Goal: Task Accomplishment & Management: Complete application form

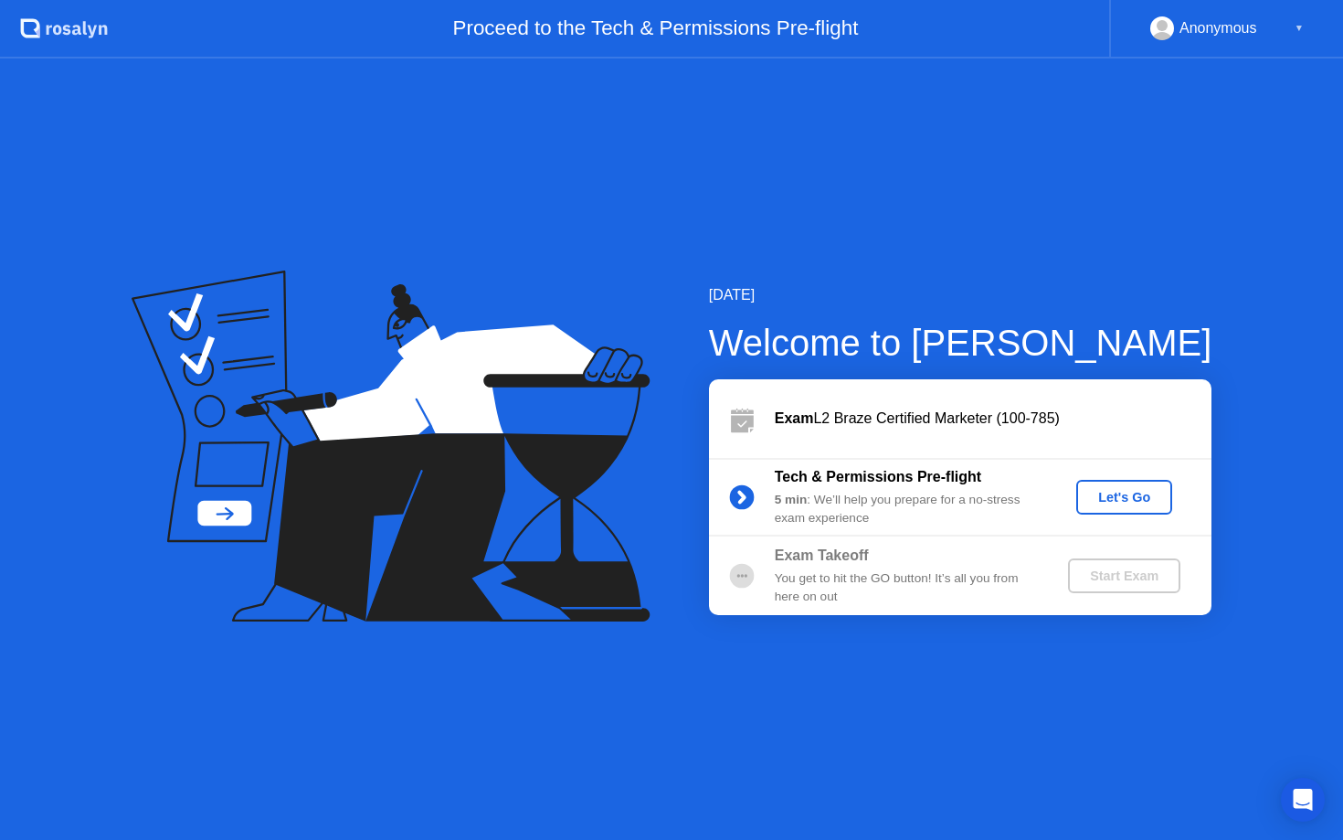
click at [1106, 497] on div "Let's Go" at bounding box center [1124, 497] width 81 height 15
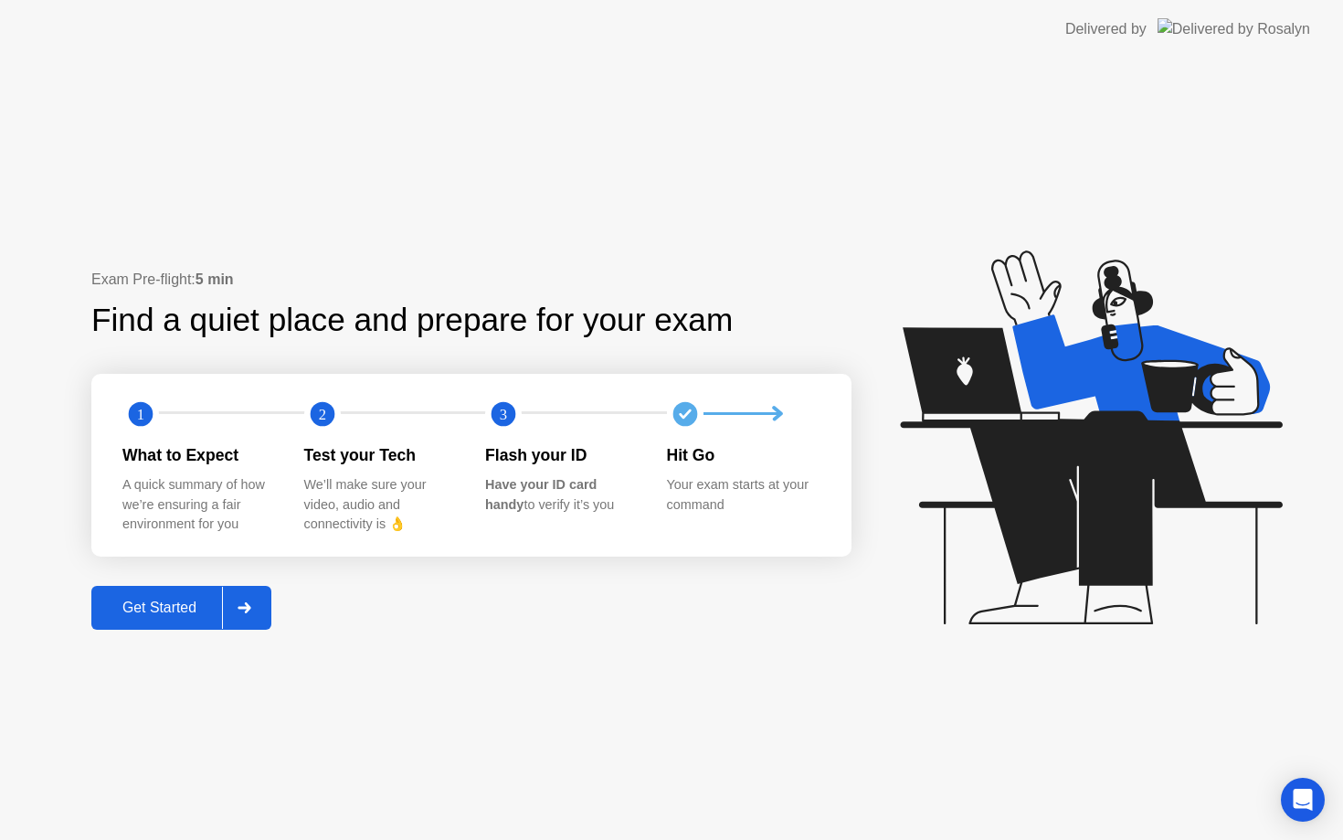
click at [180, 615] on div "Get Started" at bounding box center [159, 607] width 125 height 16
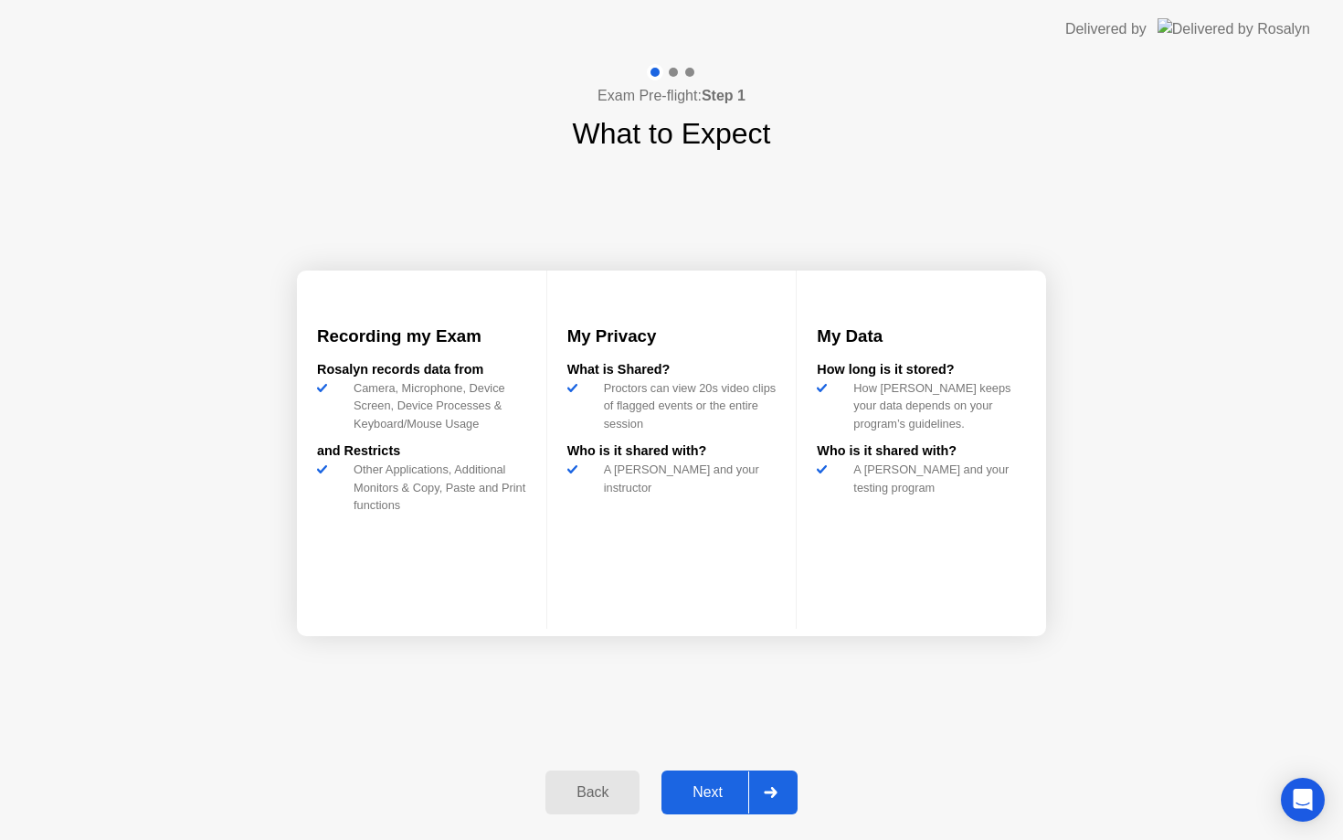
click at [710, 784] on div "Next" at bounding box center [707, 792] width 81 height 16
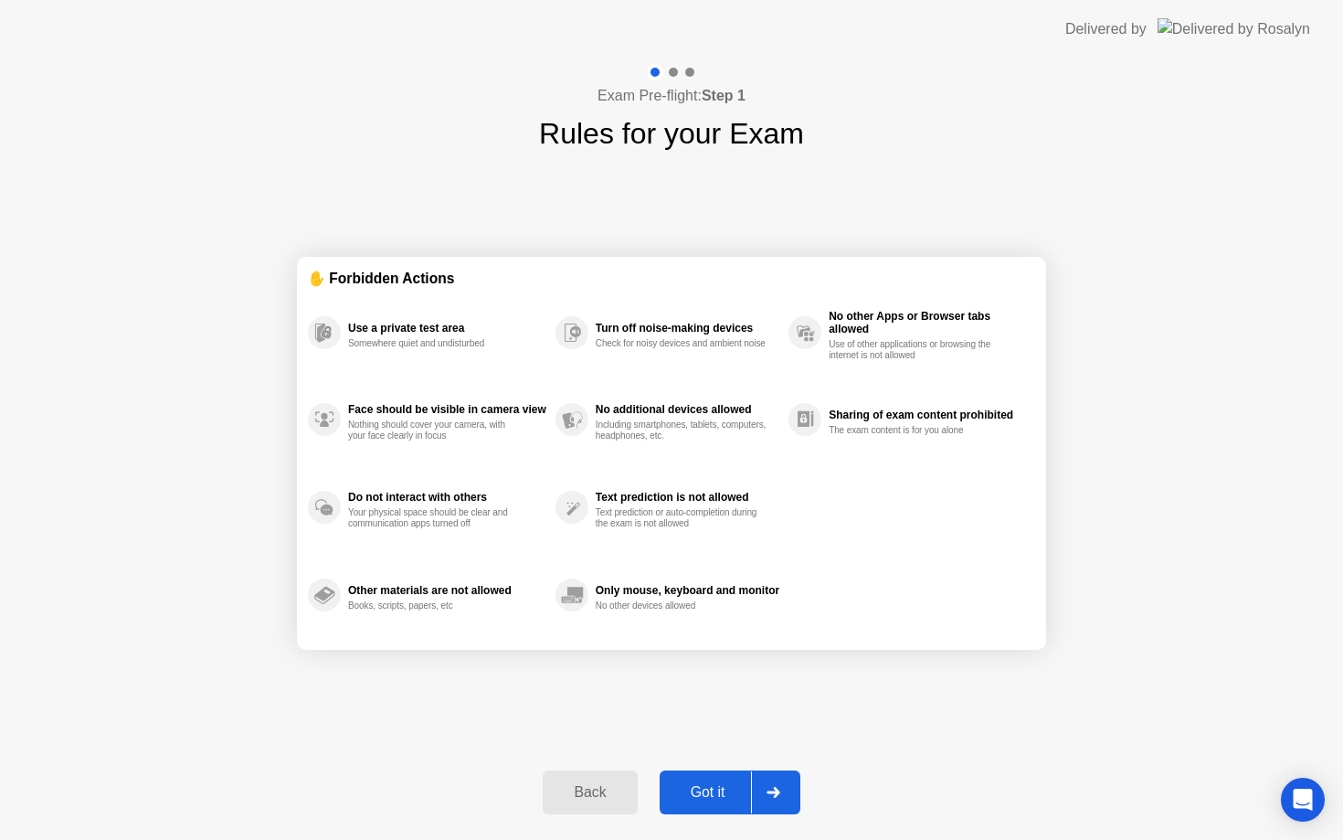
click at [710, 784] on div "Got it" at bounding box center [708, 792] width 86 height 16
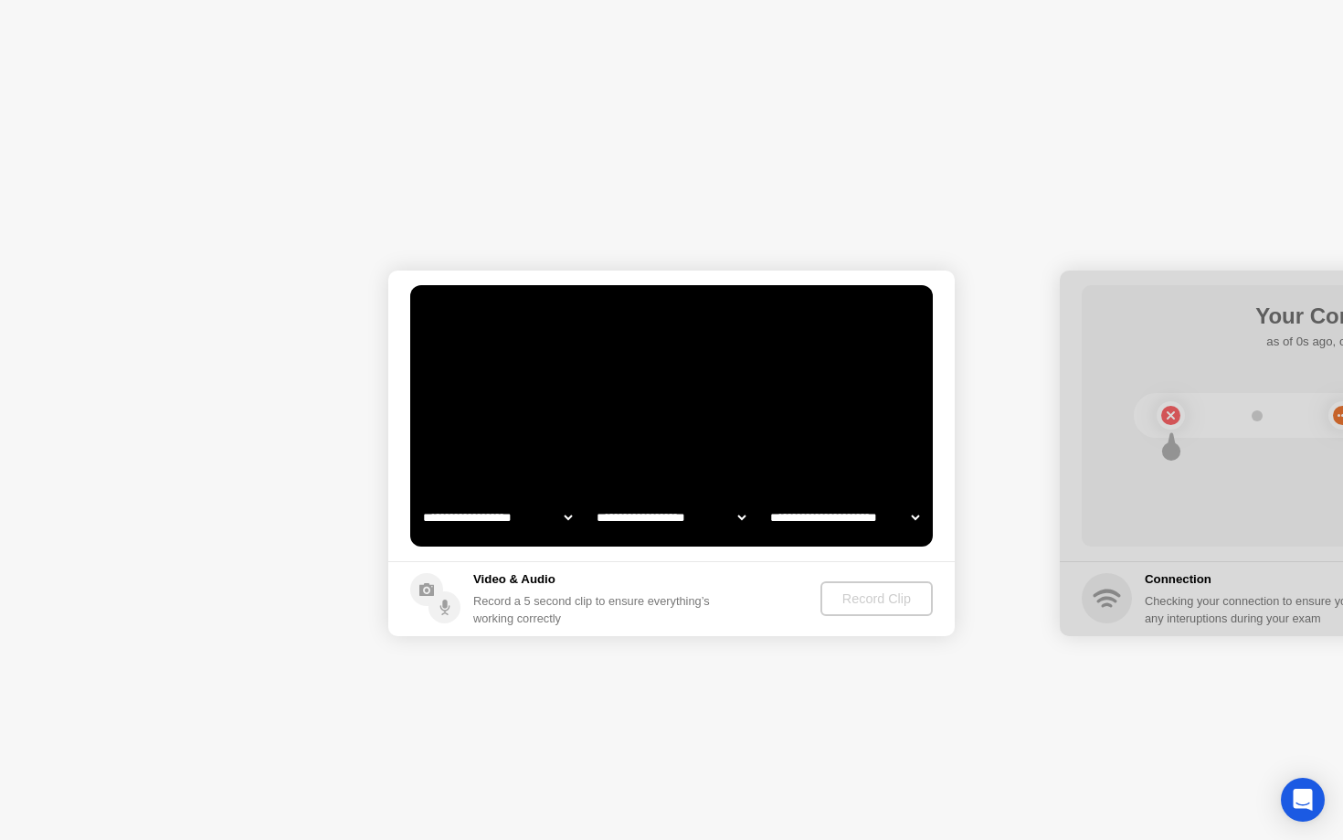
select select "**********"
select select "*******"
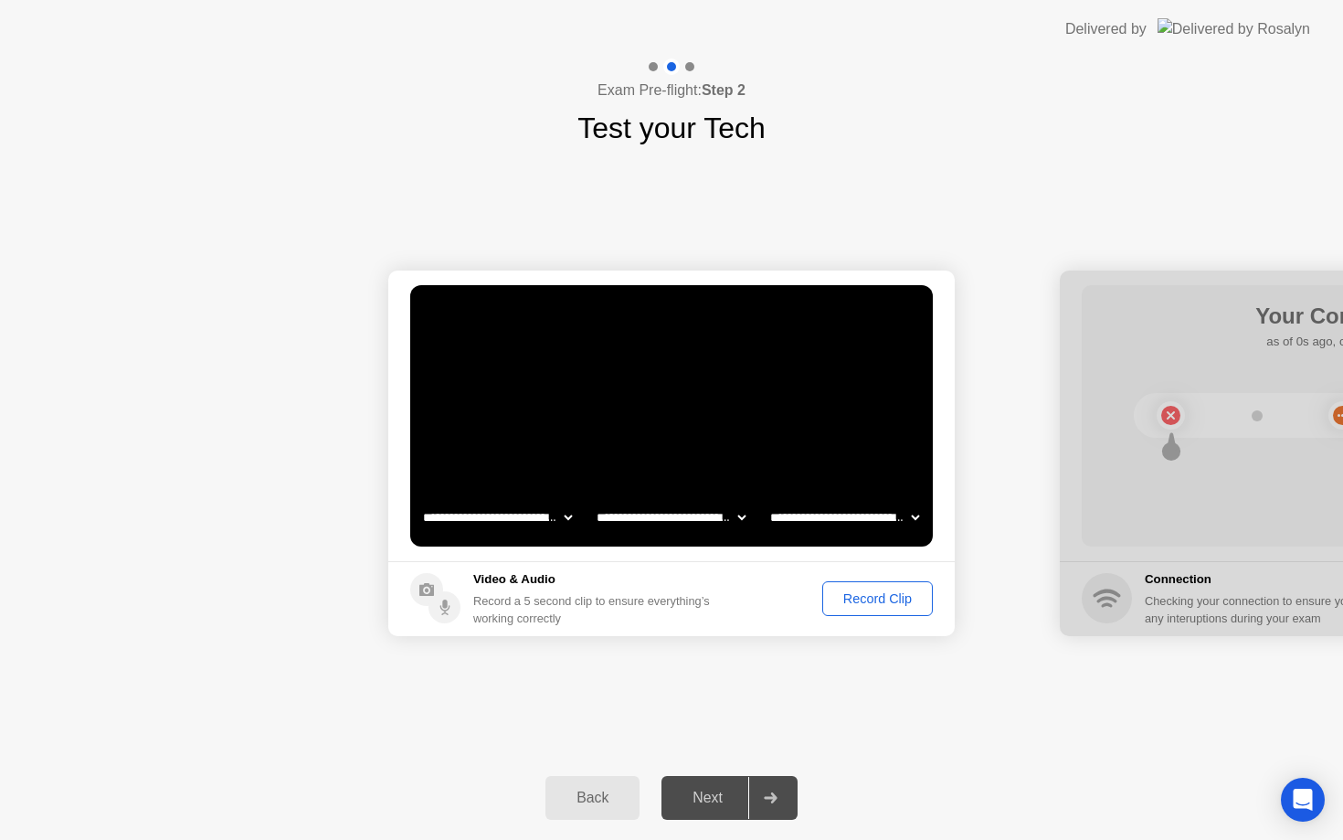
click at [843, 606] on div "Record Clip" at bounding box center [878, 598] width 98 height 15
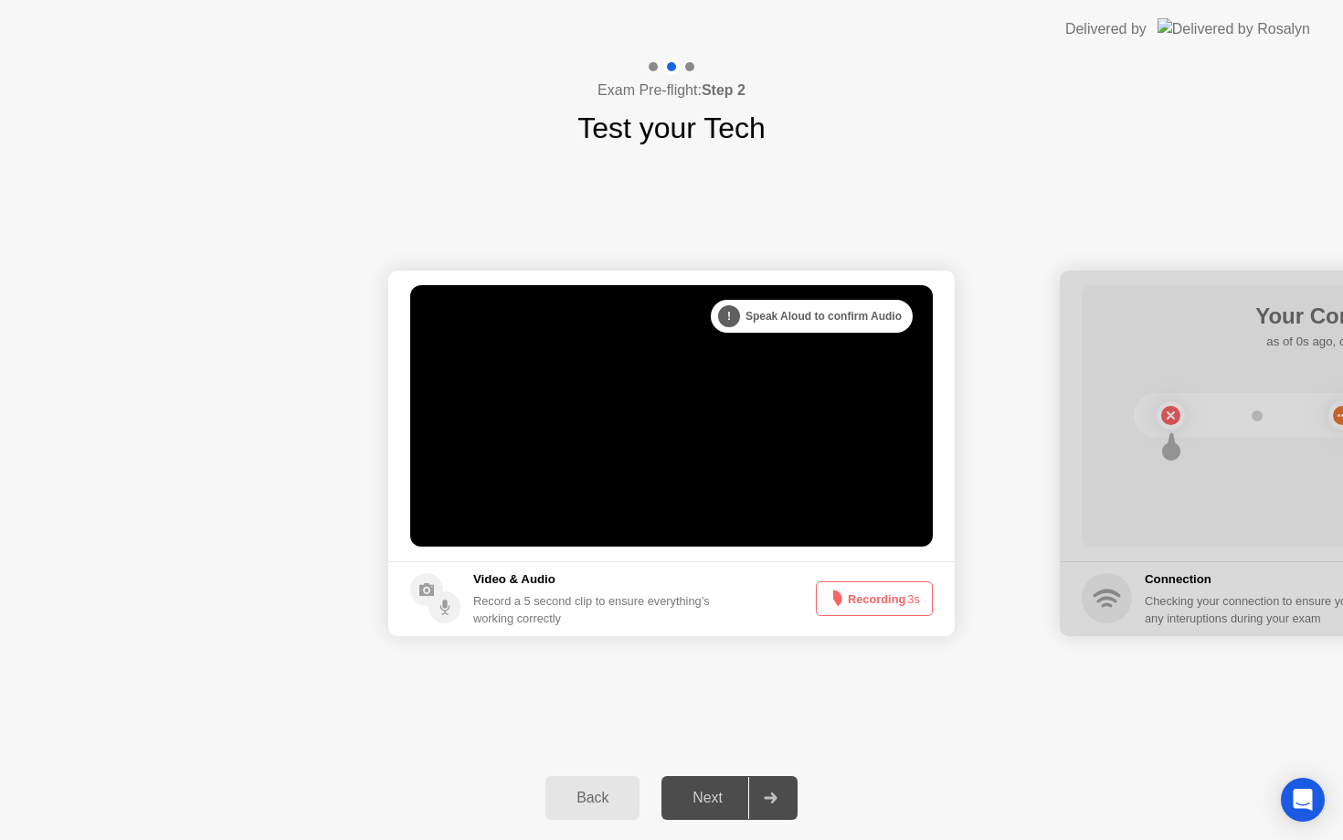
click at [844, 606] on button "Recording 3s" at bounding box center [874, 598] width 117 height 35
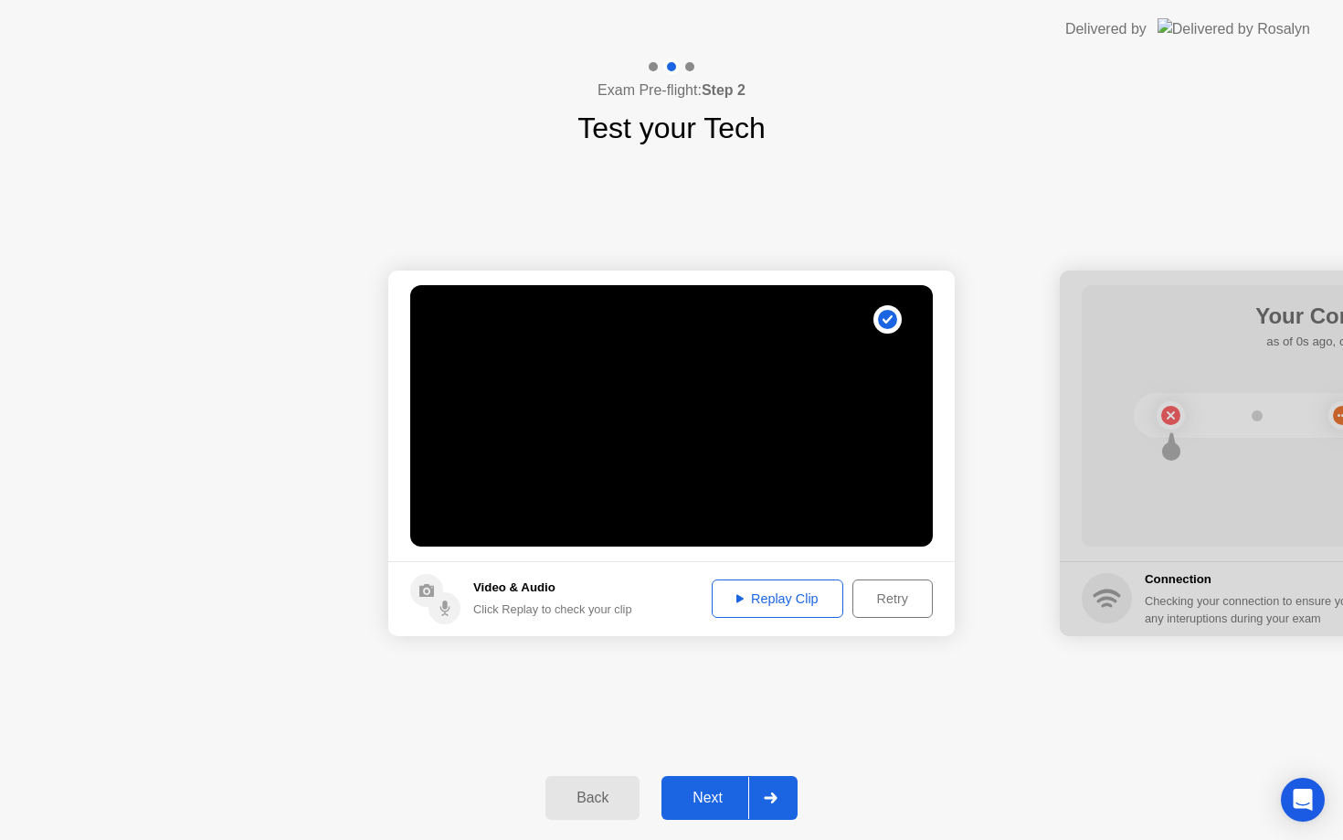
click at [685, 812] on button "Next" at bounding box center [730, 798] width 136 height 44
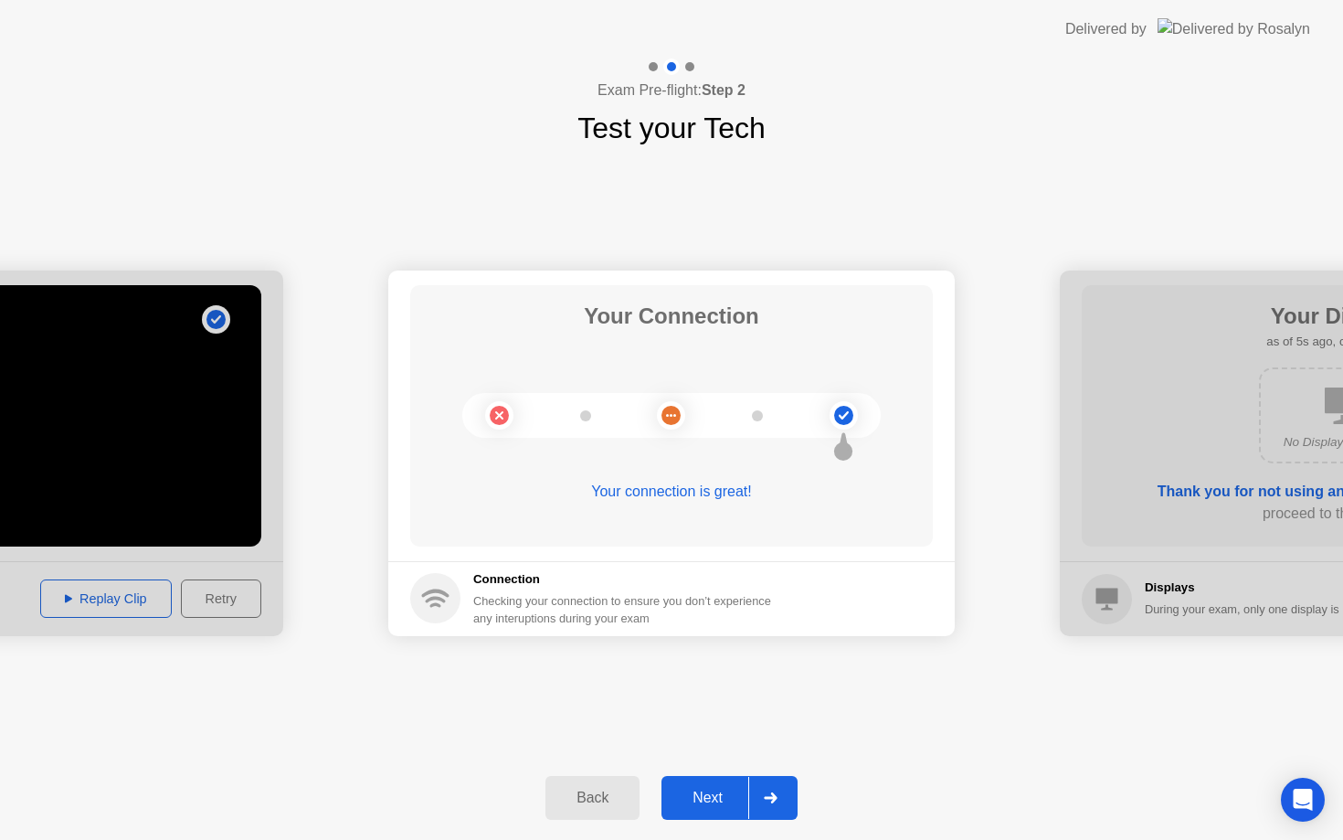
click at [737, 781] on button "Next" at bounding box center [730, 798] width 136 height 44
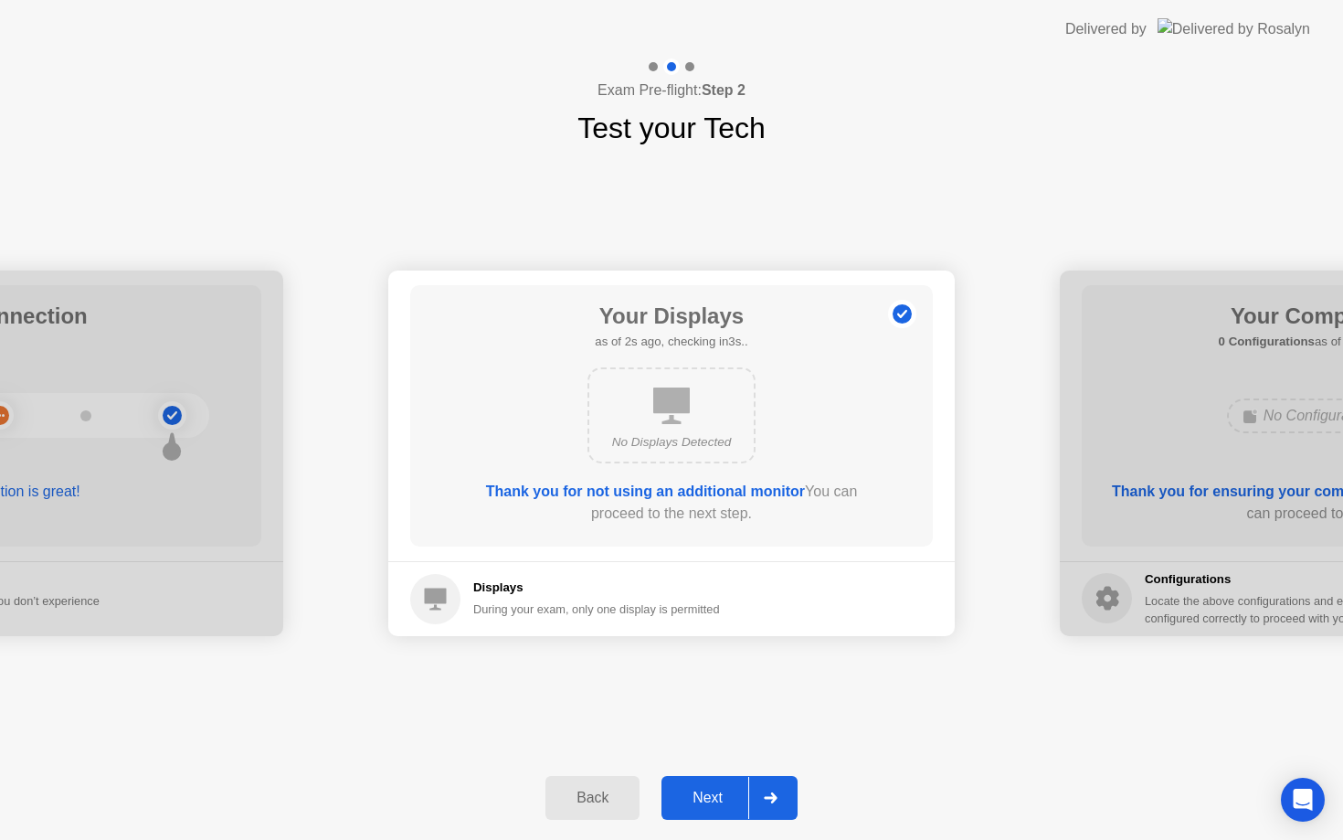
click at [738, 790] on div "Next" at bounding box center [707, 798] width 81 height 16
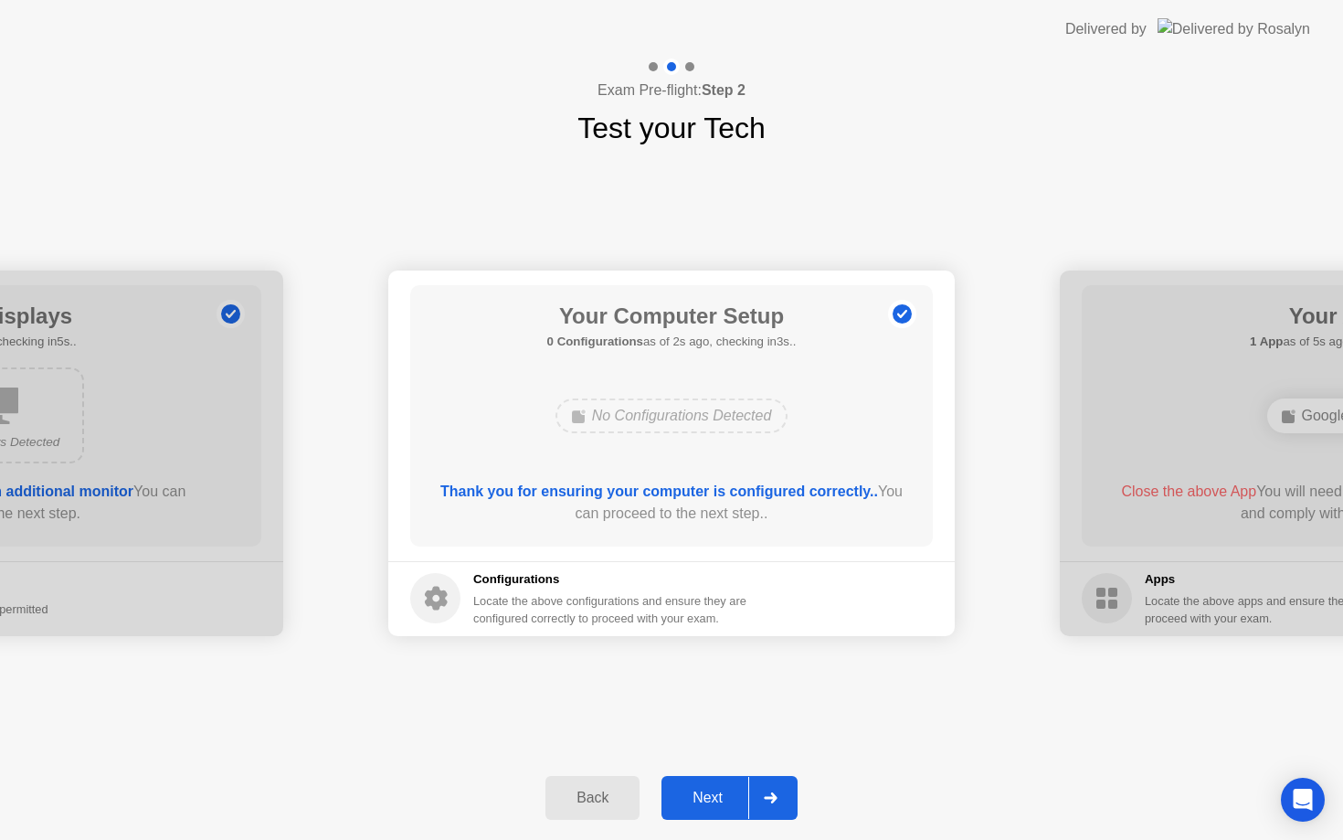
click at [724, 791] on div "Next" at bounding box center [707, 798] width 81 height 16
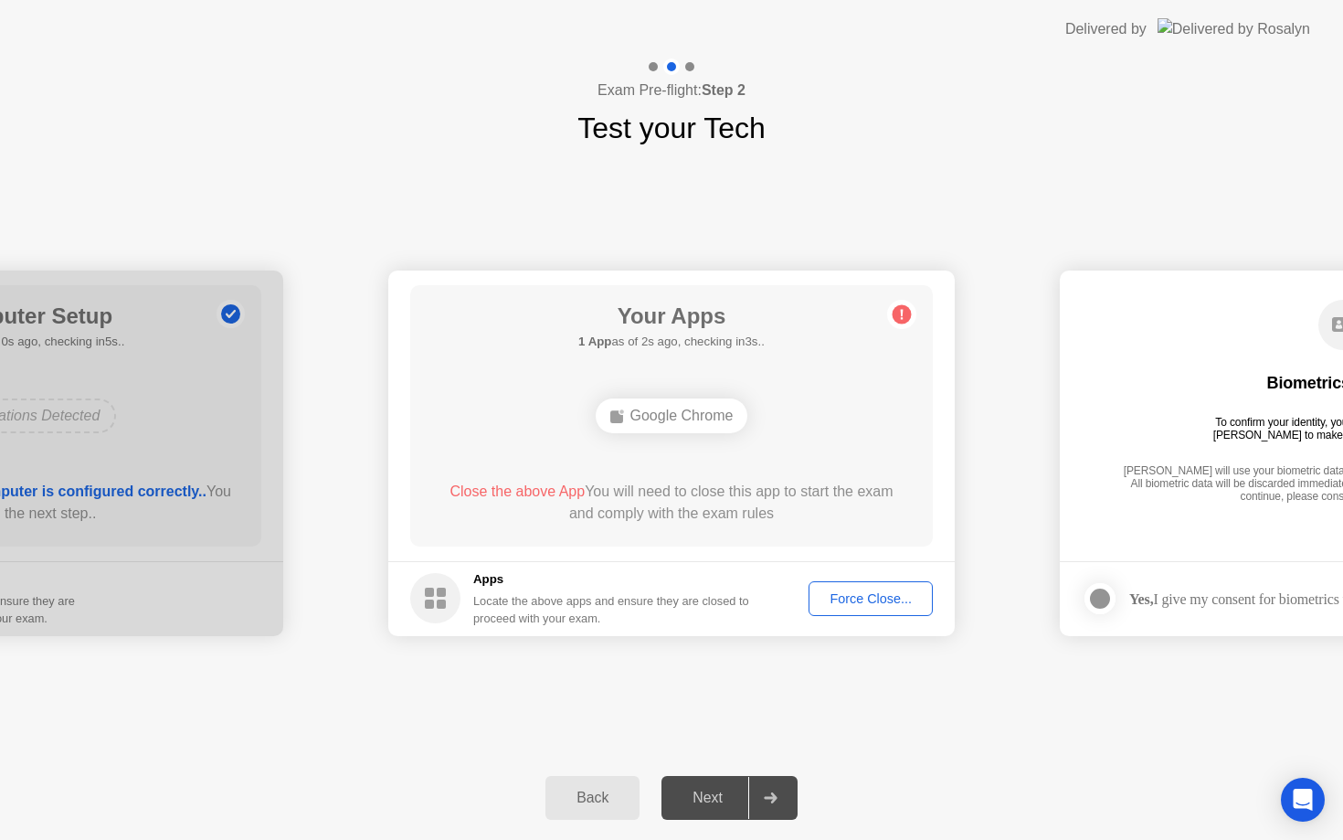
click at [739, 549] on main "Your Apps 1 App as of 2s ago, checking in3s.. Google Chrome Close the above App…" at bounding box center [671, 415] width 567 height 291
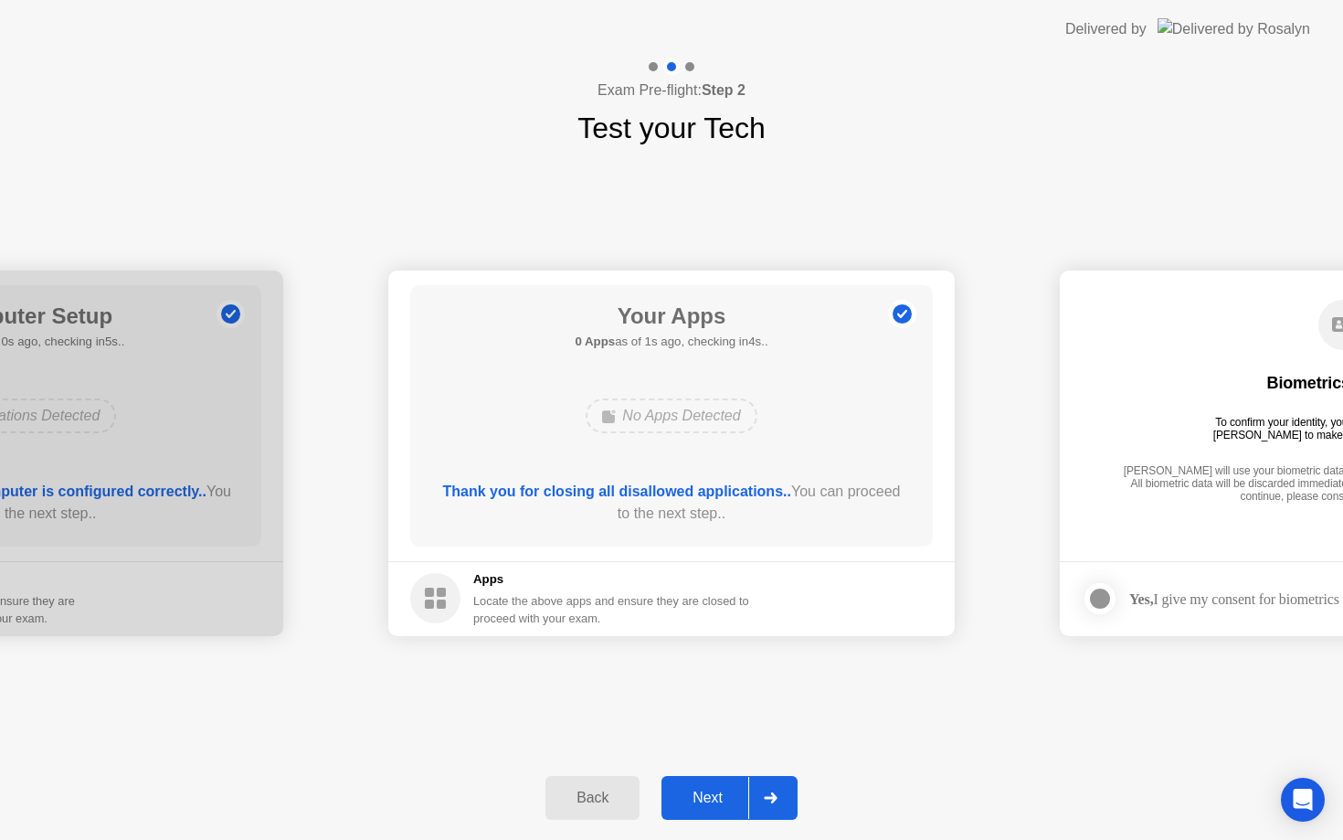
click at [722, 785] on button "Next" at bounding box center [730, 798] width 136 height 44
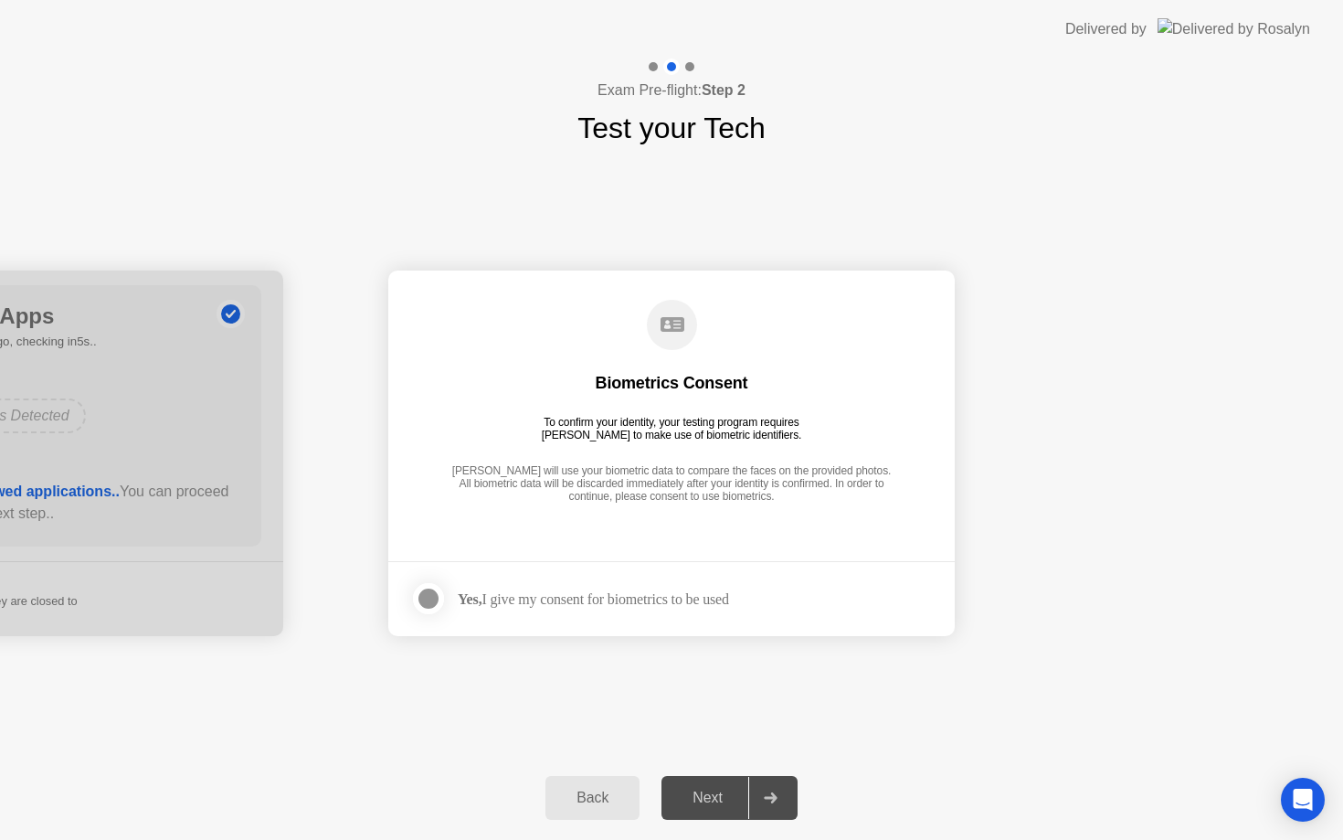
click at [708, 798] on div "Next" at bounding box center [707, 798] width 81 height 16
click at [567, 603] on div "Yes, I give my consent for biometrics to be used" at bounding box center [593, 598] width 271 height 17
click at [444, 591] on label at bounding box center [434, 598] width 48 height 37
click at [436, 592] on div at bounding box center [429, 599] width 22 height 22
click at [699, 794] on div "Next" at bounding box center [707, 798] width 81 height 16
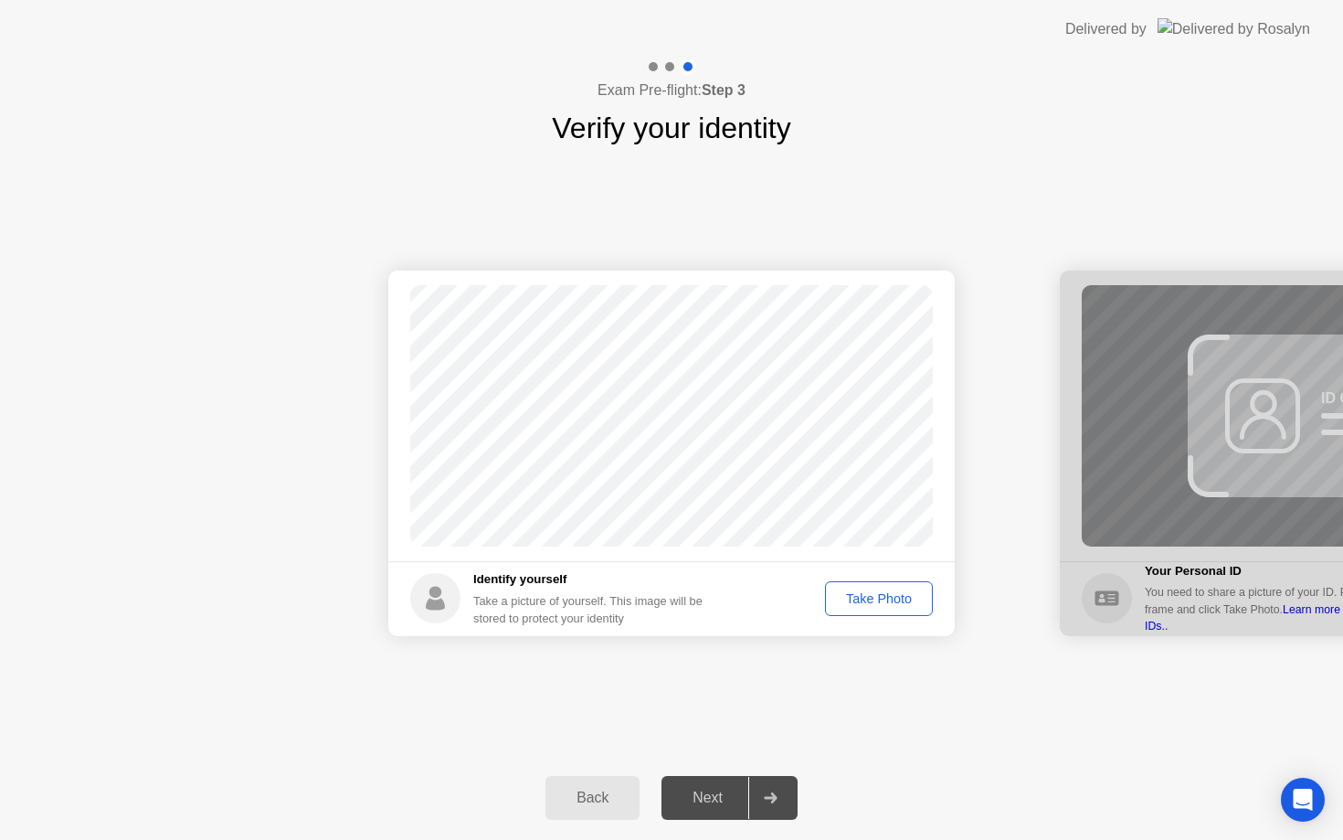
click at [840, 596] on div "Take Photo" at bounding box center [879, 598] width 95 height 15
click at [708, 797] on div "Next" at bounding box center [707, 798] width 81 height 16
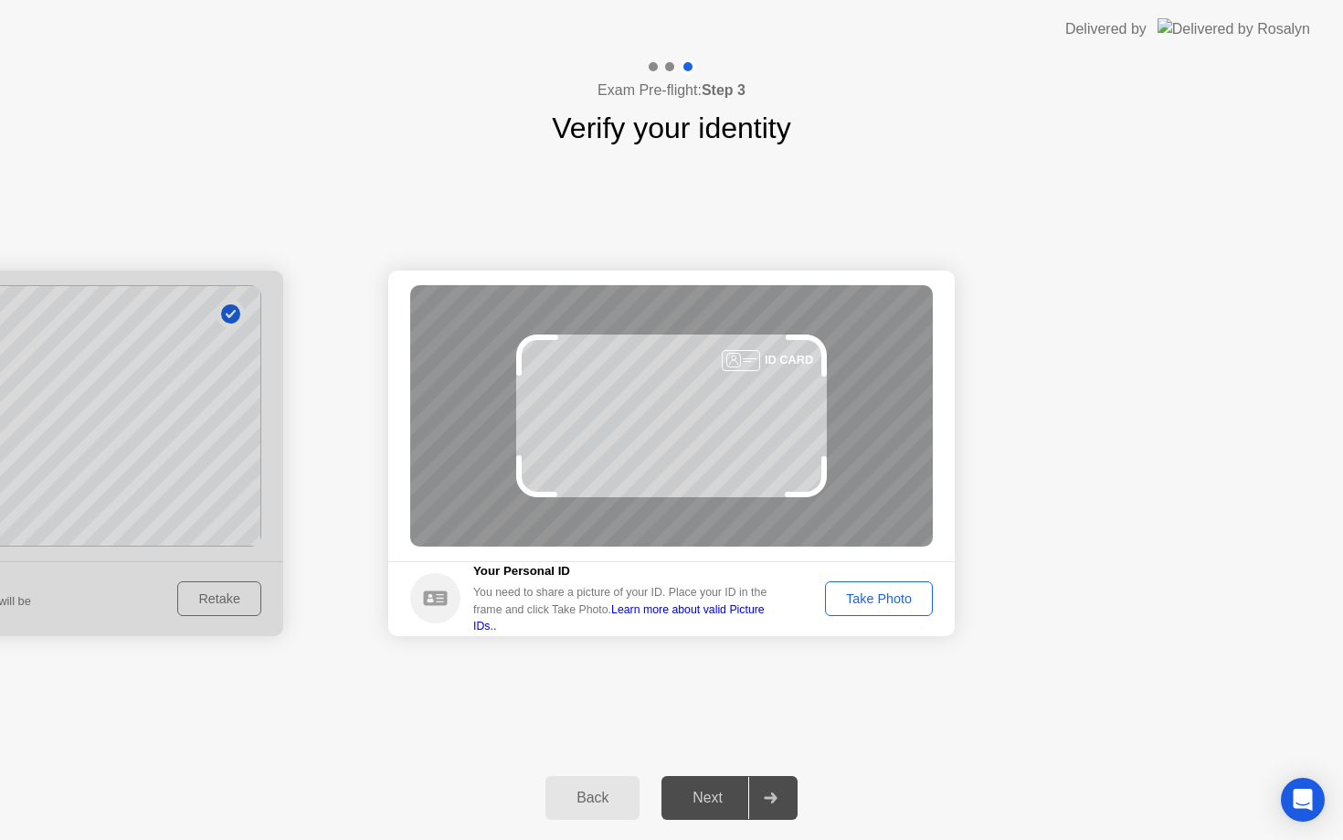
click at [882, 598] on div "Take Photo" at bounding box center [879, 598] width 95 height 15
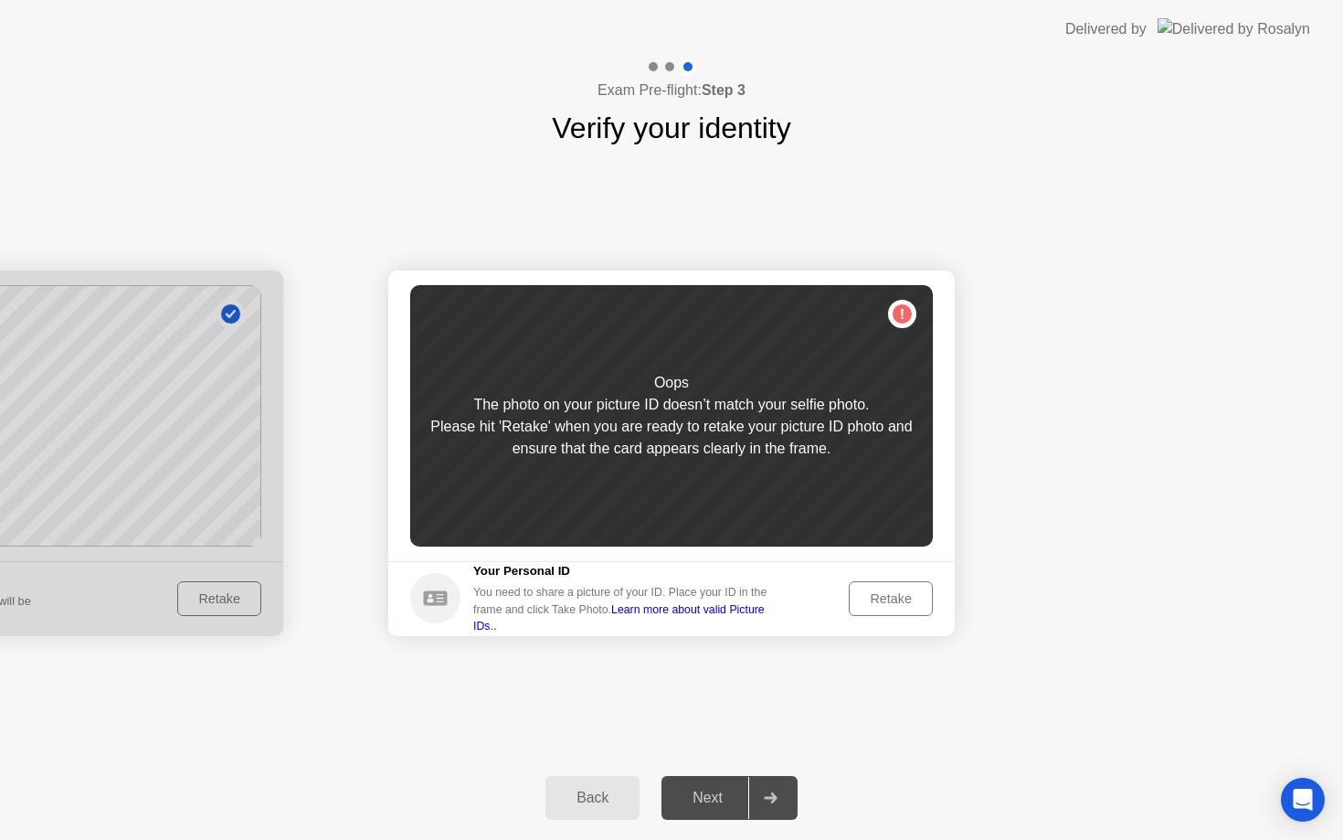
click at [882, 598] on div "Retake" at bounding box center [890, 598] width 71 height 15
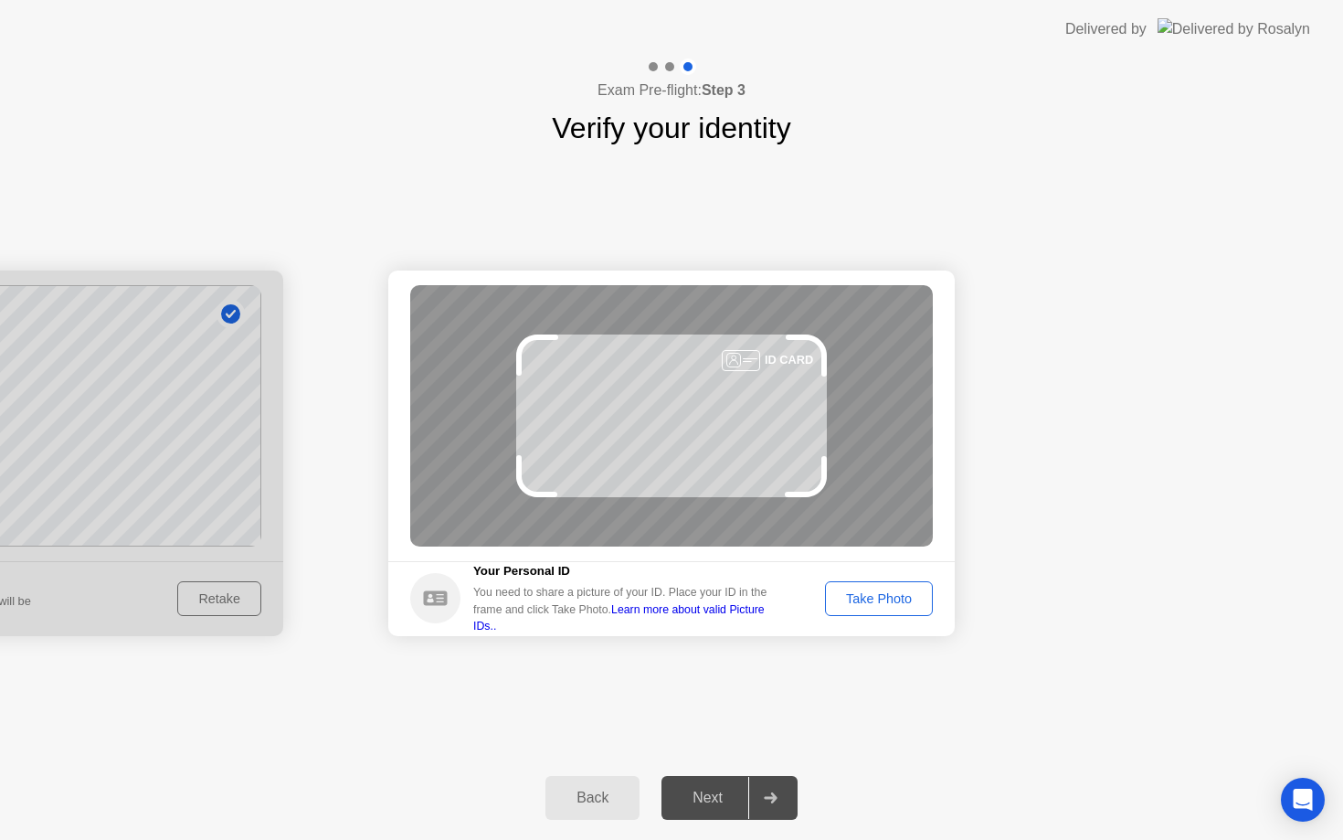
click at [882, 598] on div "Take Photo" at bounding box center [879, 598] width 95 height 15
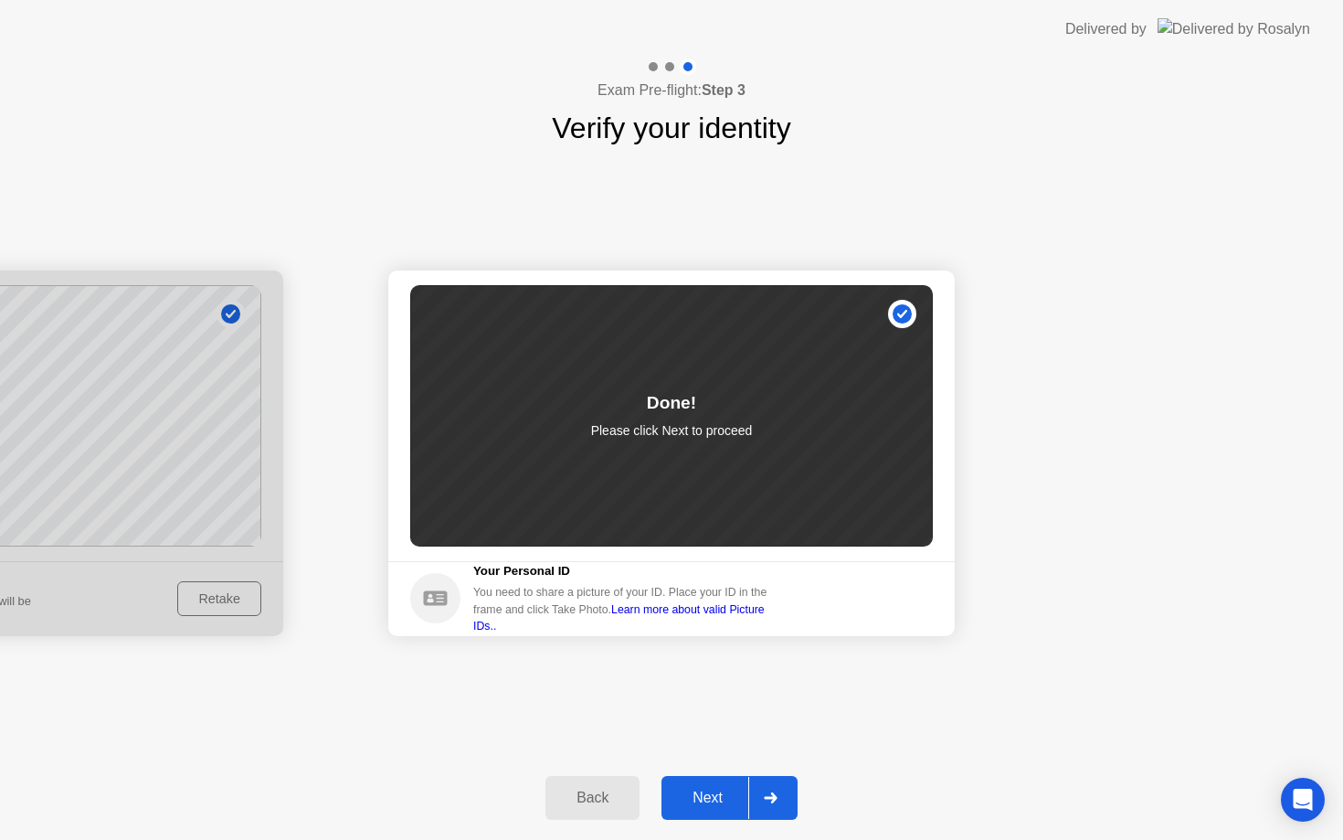
click at [719, 796] on div "Next" at bounding box center [707, 798] width 81 height 16
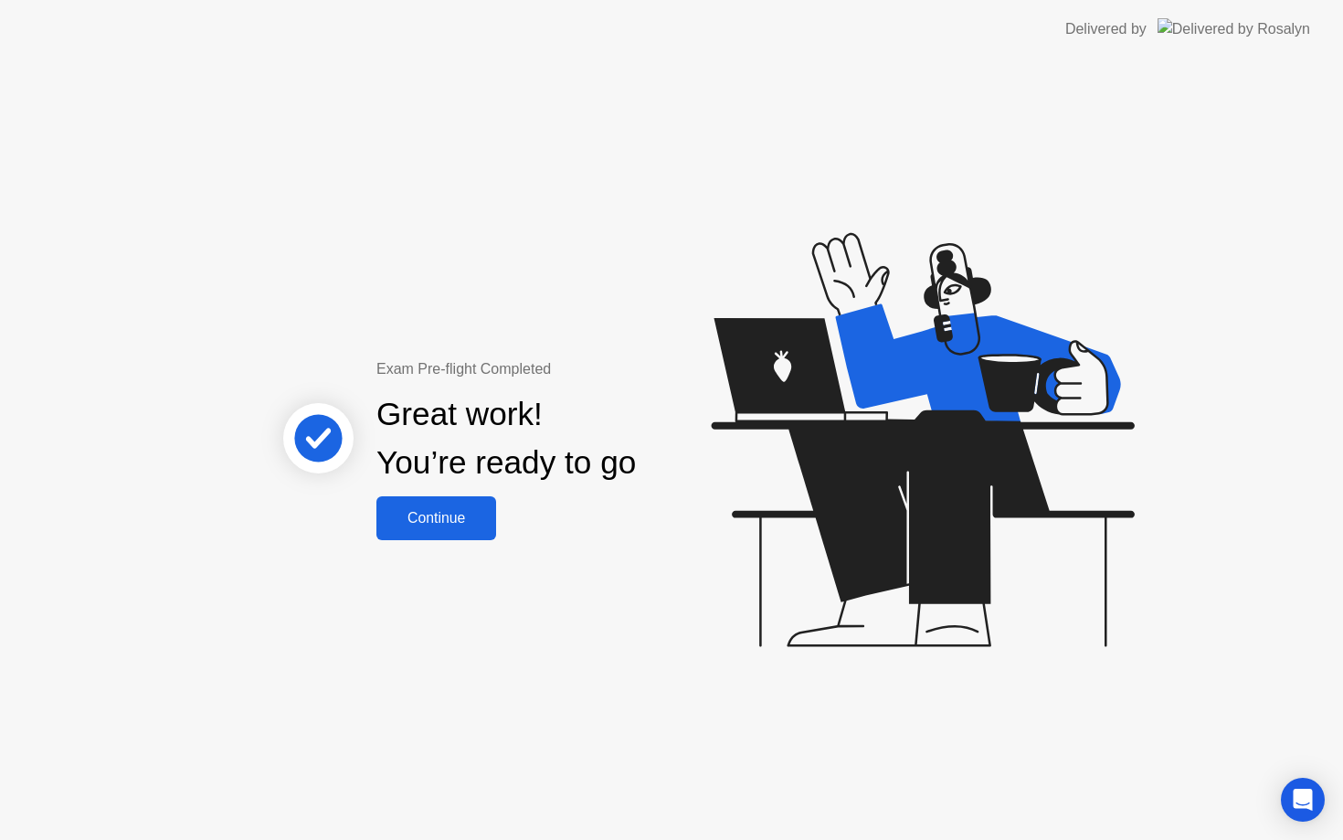
click at [453, 525] on div "Continue" at bounding box center [436, 518] width 109 height 16
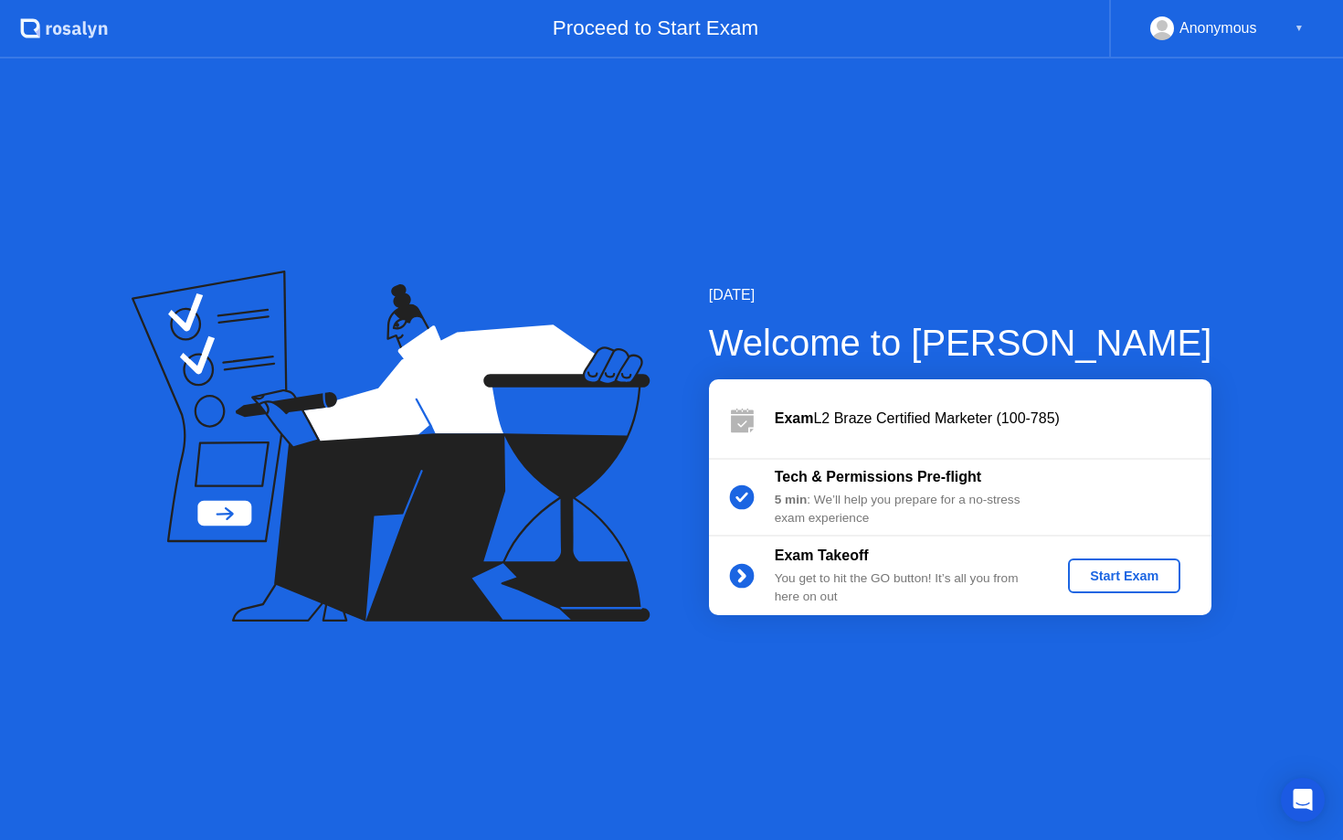
click at [1120, 582] on div "Start Exam" at bounding box center [1125, 575] width 98 height 15
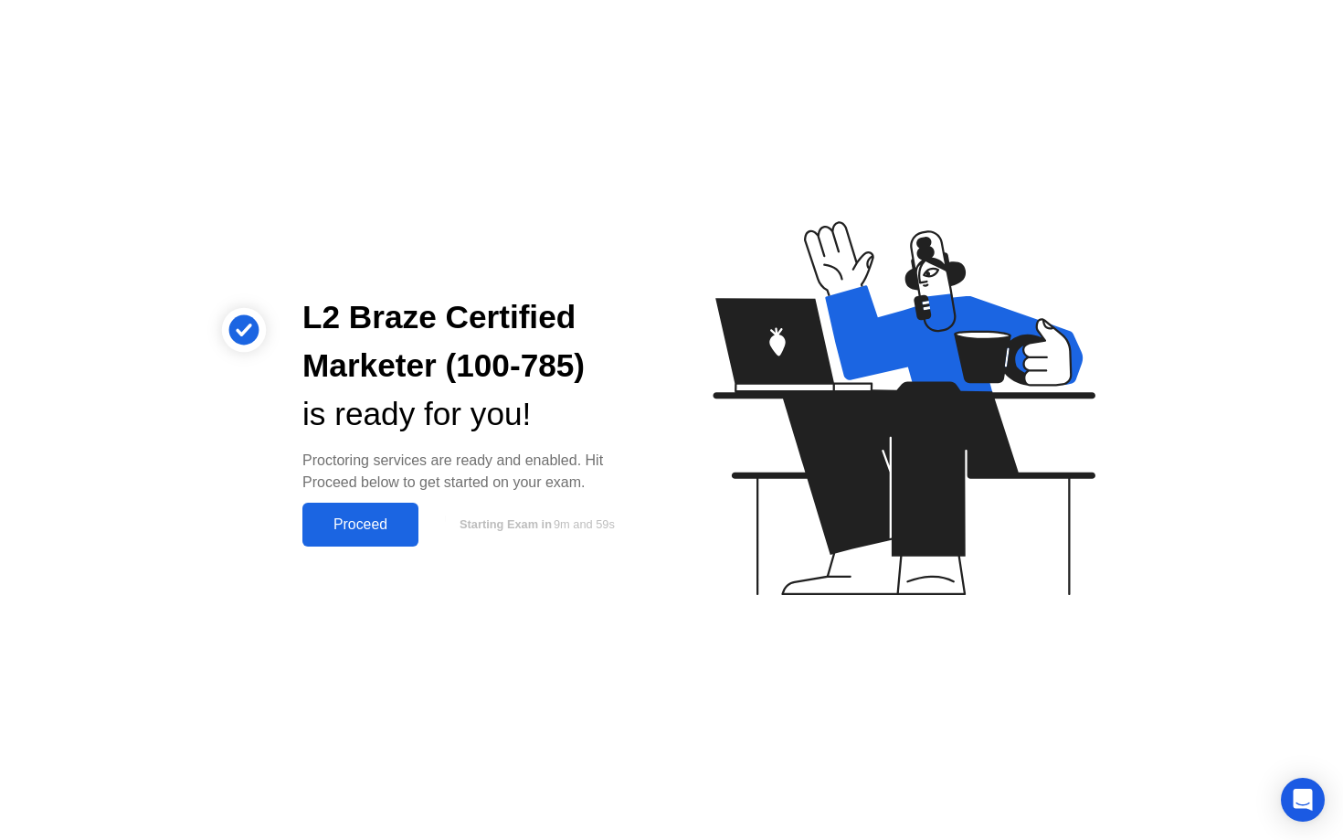
click at [403, 537] on button "Proceed" at bounding box center [360, 525] width 116 height 44
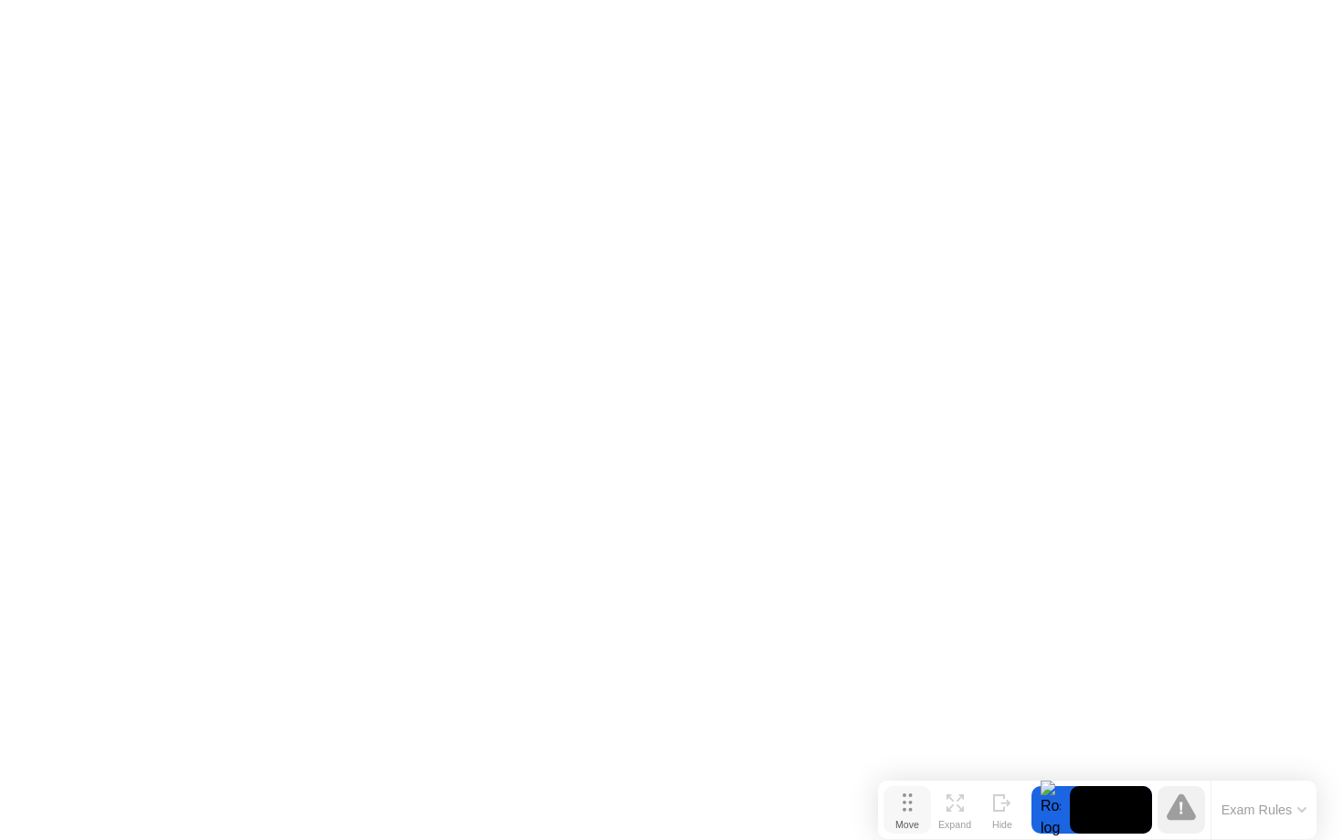
drag, startPoint x: 464, startPoint y: 812, endPoint x: 889, endPoint y: 811, distance: 424.9
click at [889, 811] on button "Move" at bounding box center [908, 810] width 48 height 48
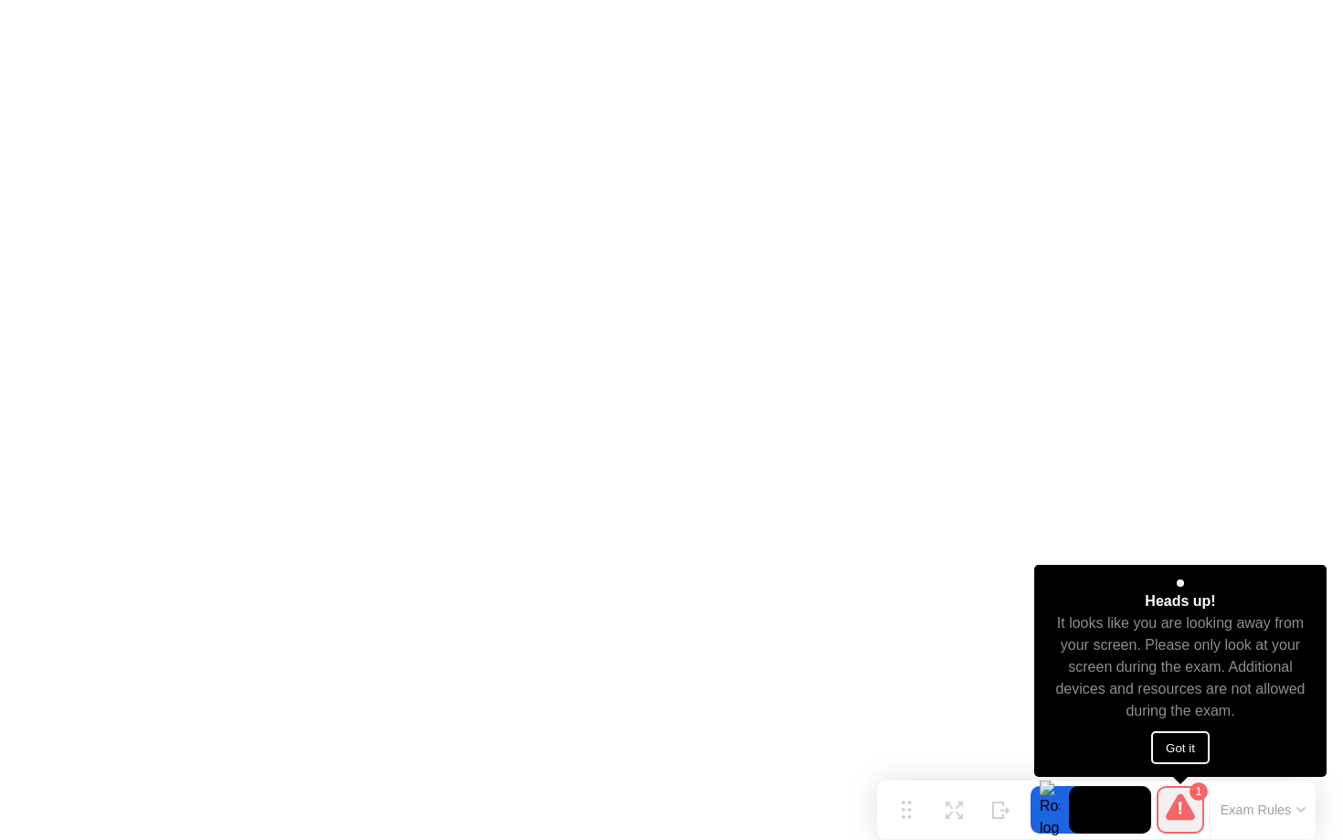
click at [1166, 747] on button "Got it" at bounding box center [1180, 747] width 58 height 33
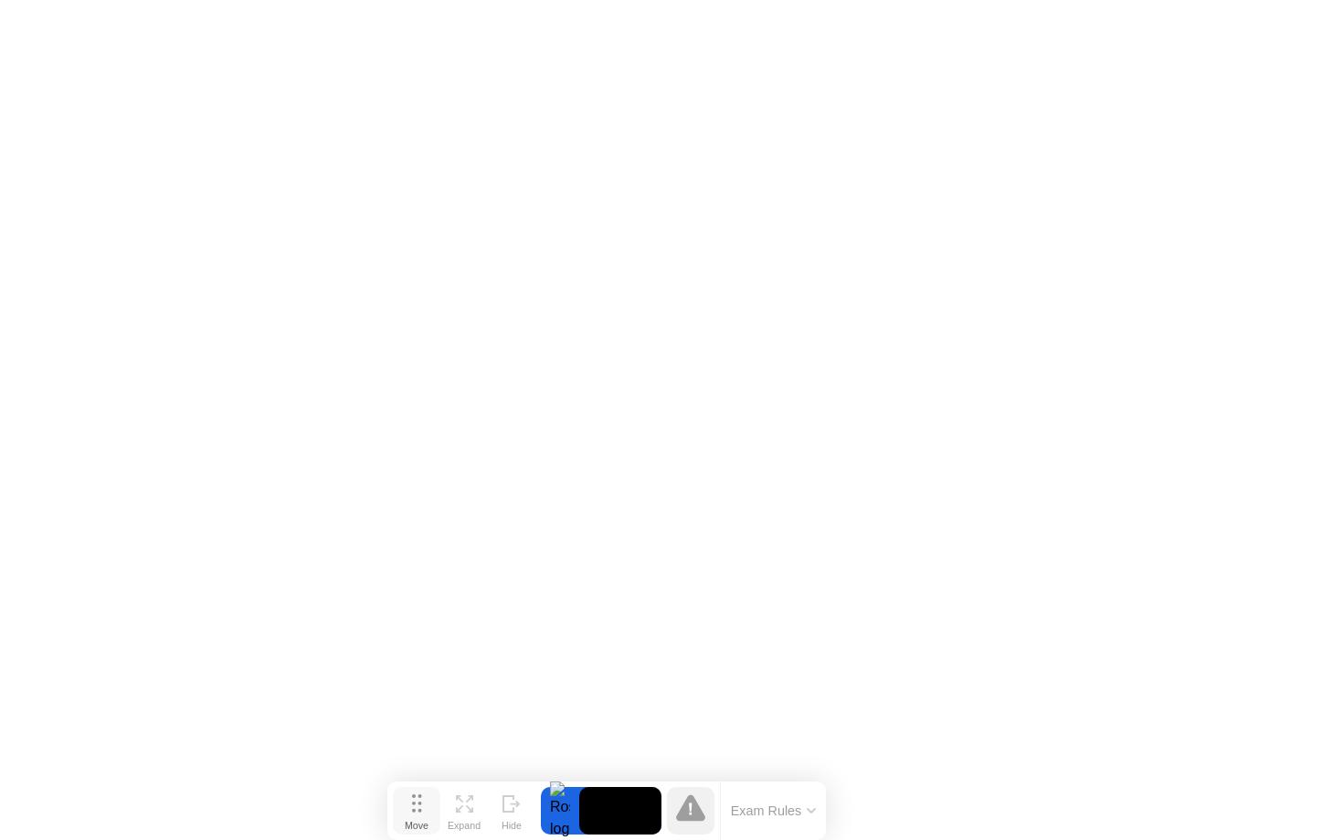
drag, startPoint x: 905, startPoint y: 811, endPoint x: 408, endPoint y: 828, distance: 497.4
click at [408, 828] on button "Move" at bounding box center [417, 811] width 48 height 48
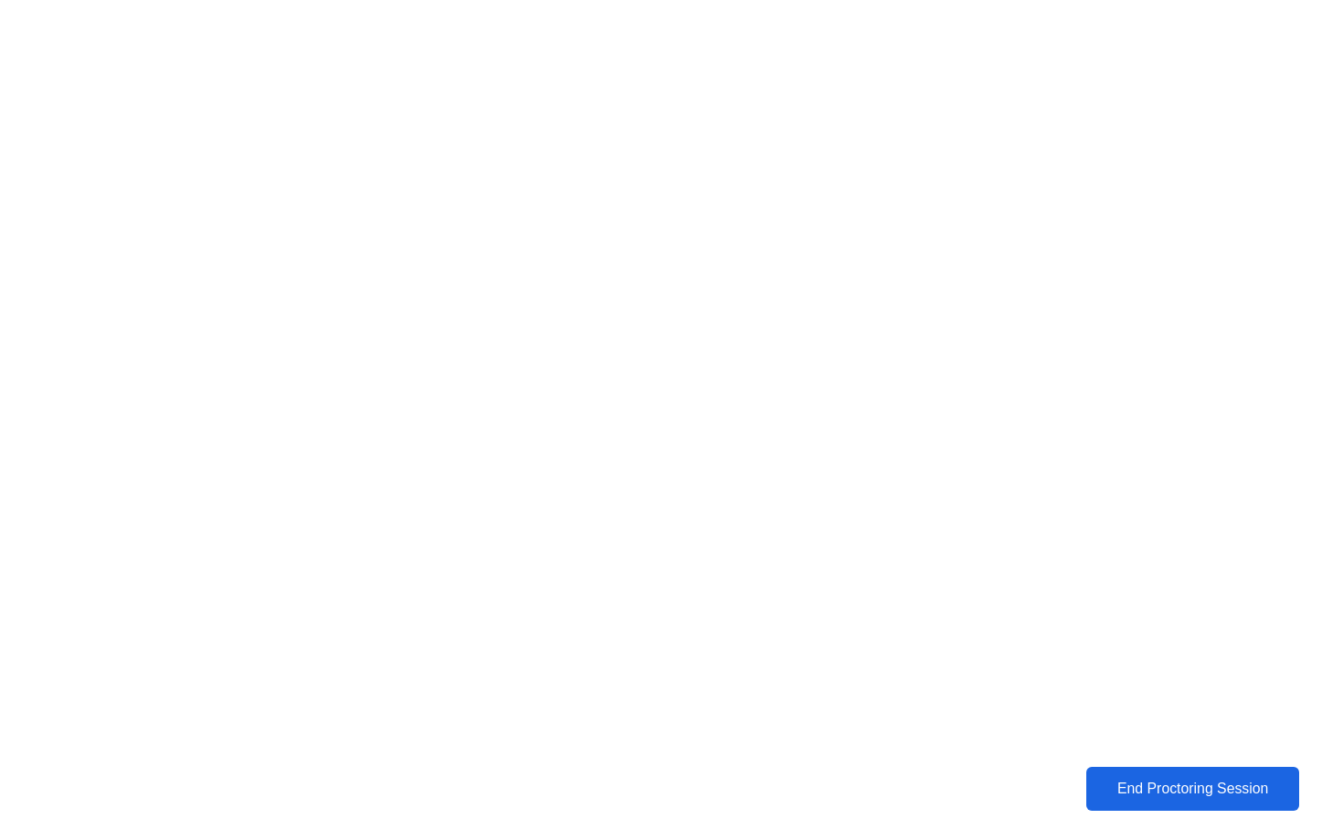
click at [1135, 784] on div "End Proctoring Session" at bounding box center [1193, 788] width 203 height 16
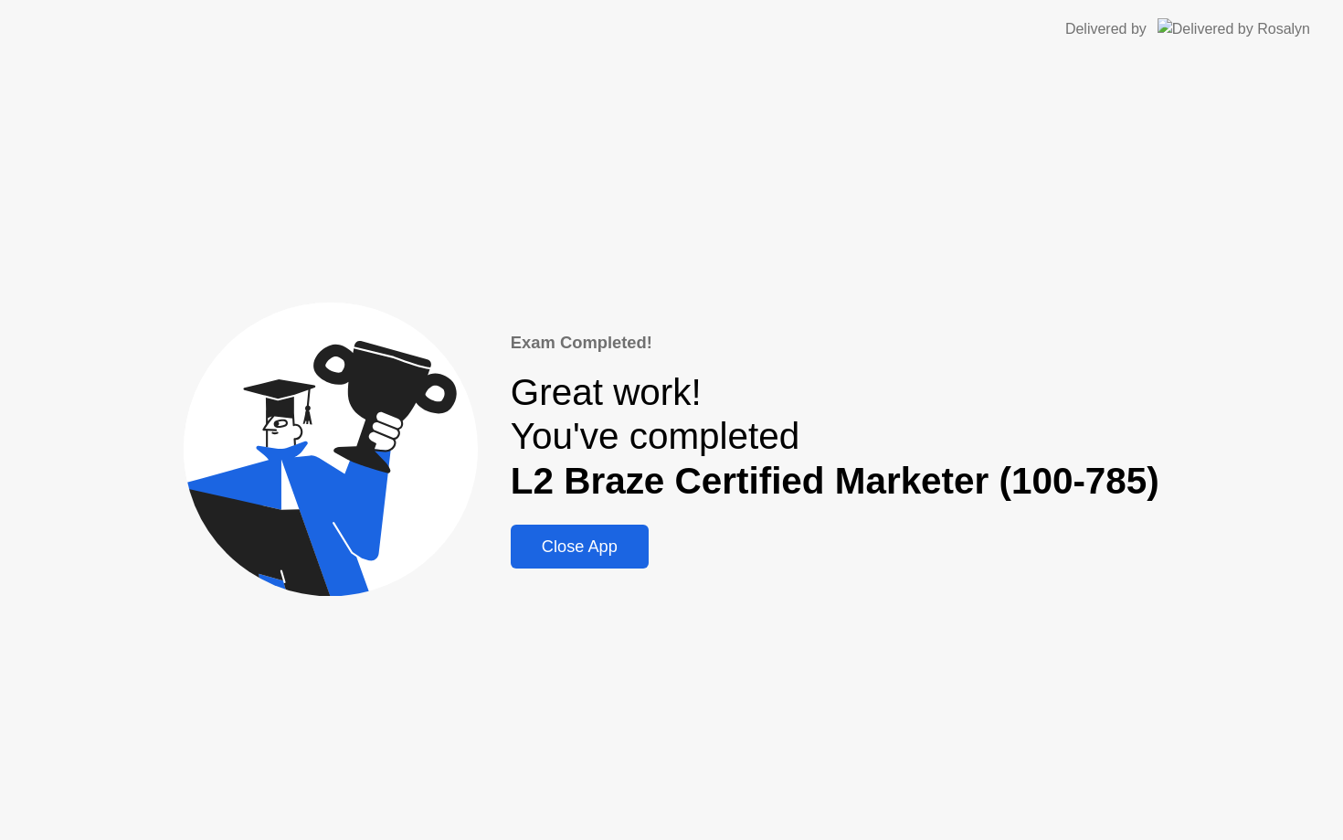
click at [579, 552] on div "Close App" at bounding box center [579, 546] width 127 height 19
